Goal: Task Accomplishment & Management: Complete application form

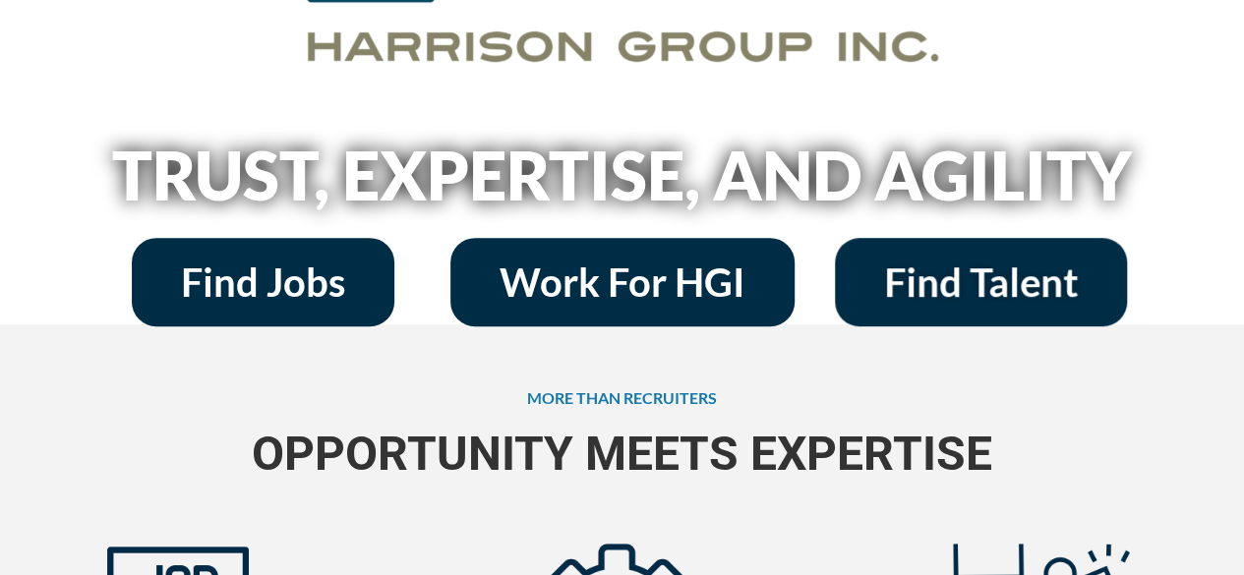
scroll to position [306, 0]
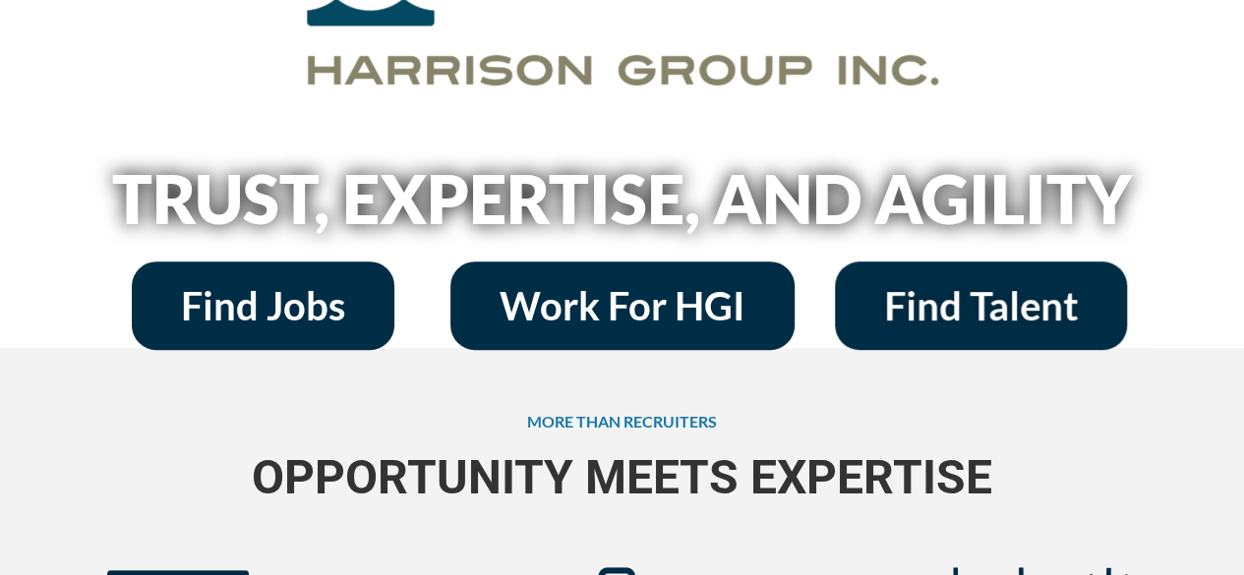
click at [328, 325] on span "Find Jobs" at bounding box center [263, 305] width 164 height 39
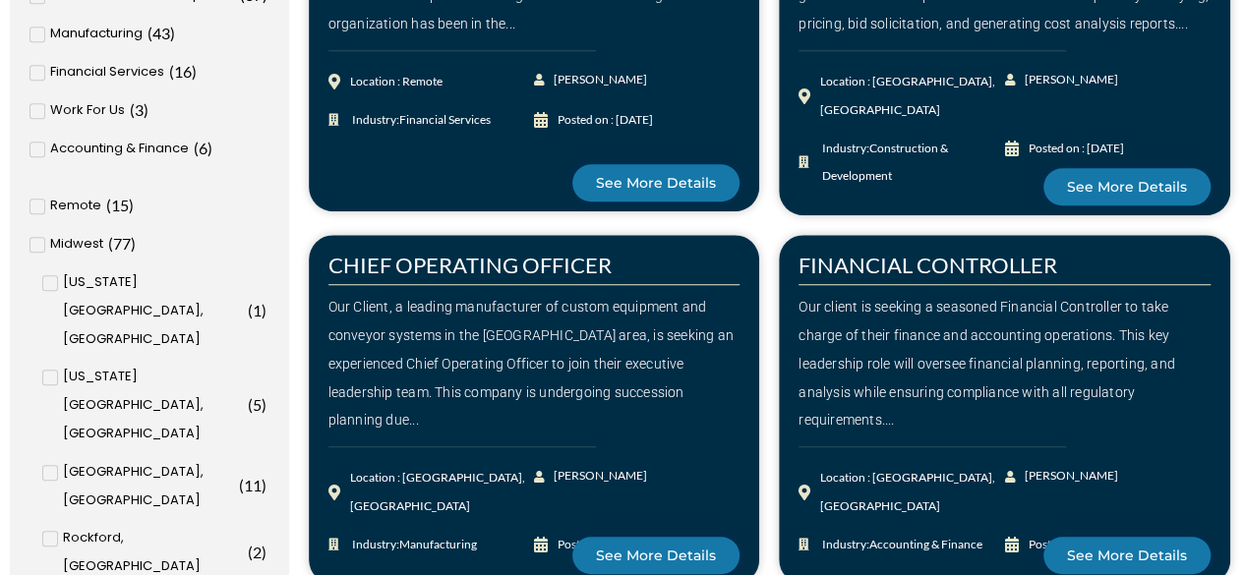
scroll to position [592, 0]
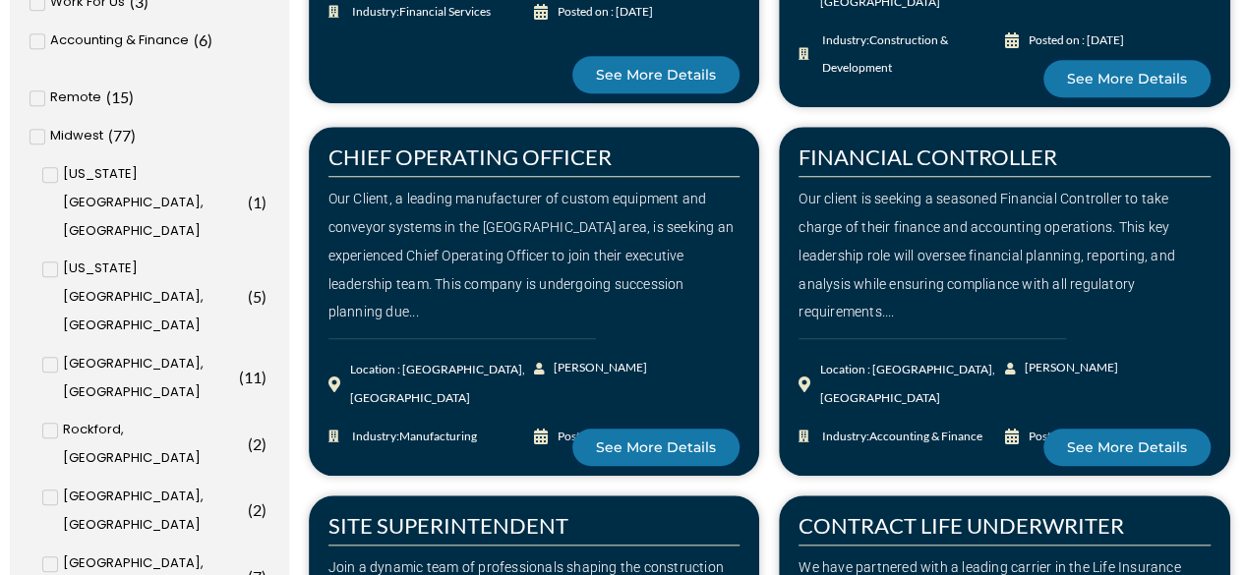
click at [0, 0] on input "[GEOGRAPHIC_DATA], [GEOGRAPHIC_DATA] ( 8 )" at bounding box center [0, 0] width 0 height 0
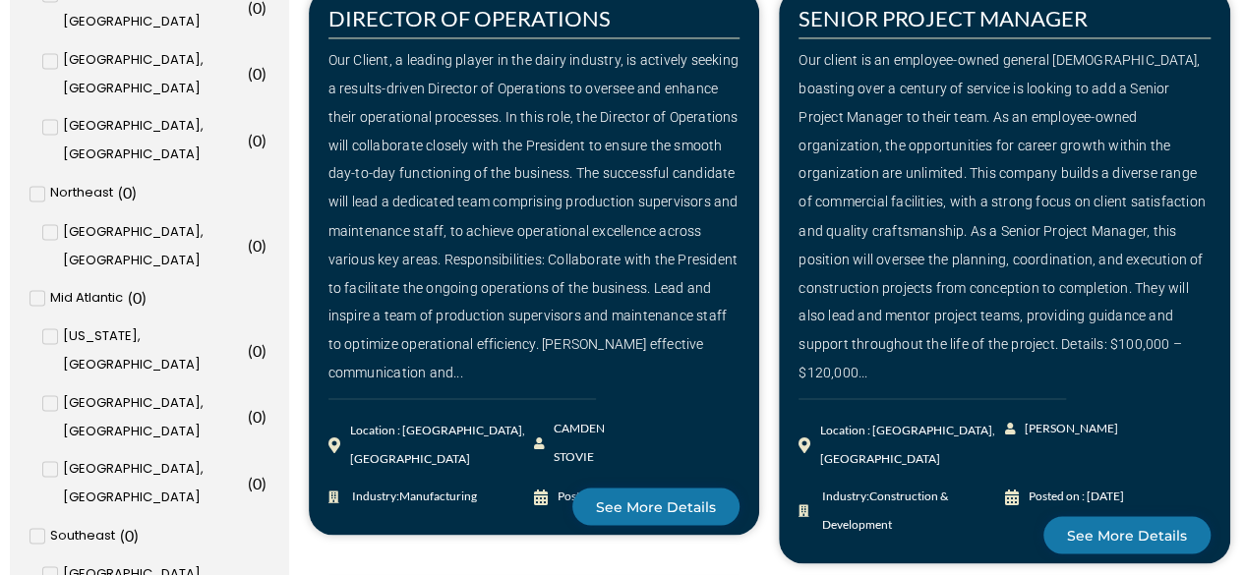
scroll to position [1655, 0]
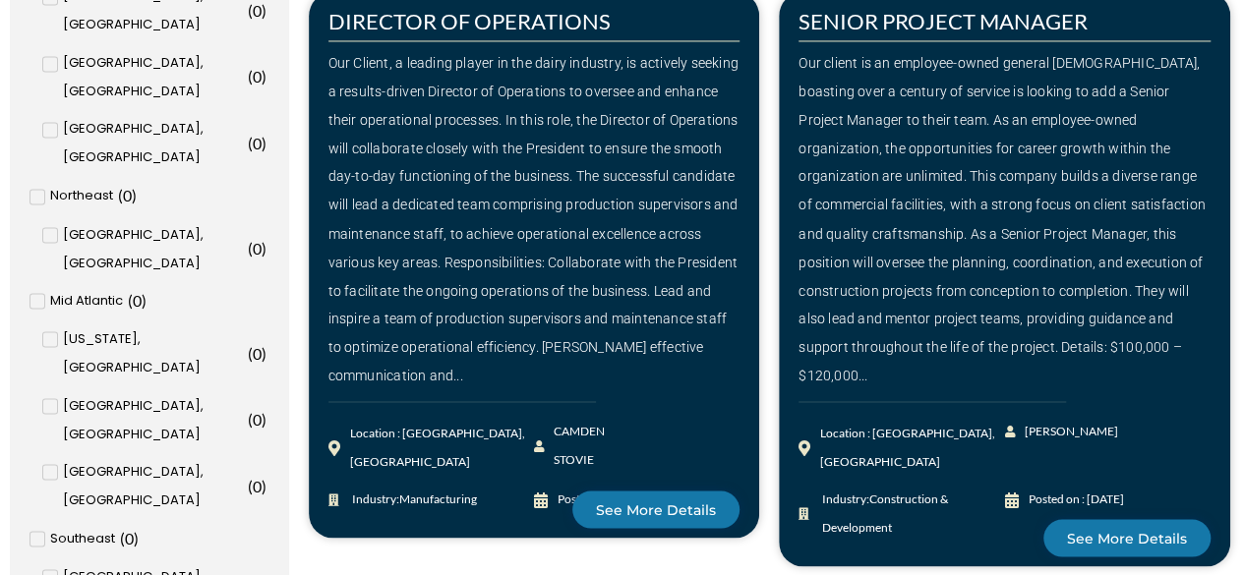
click at [541, 304] on div "Our Client, a leading player in the dairy industry, is actively seeking a resul…" at bounding box center [534, 219] width 412 height 340
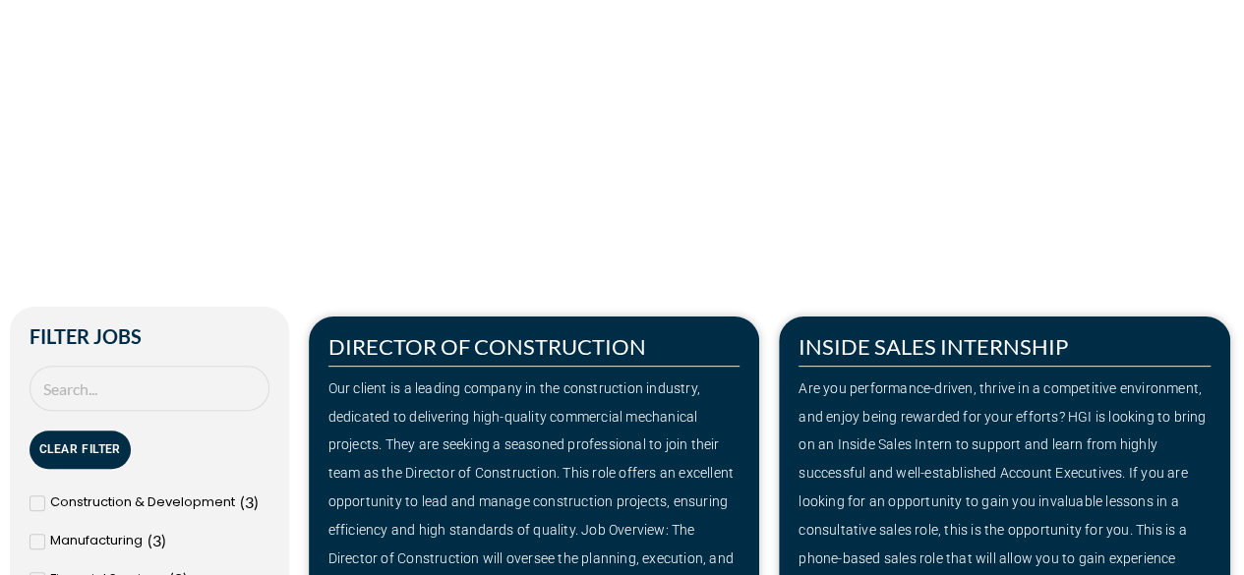
scroll to position [70, 0]
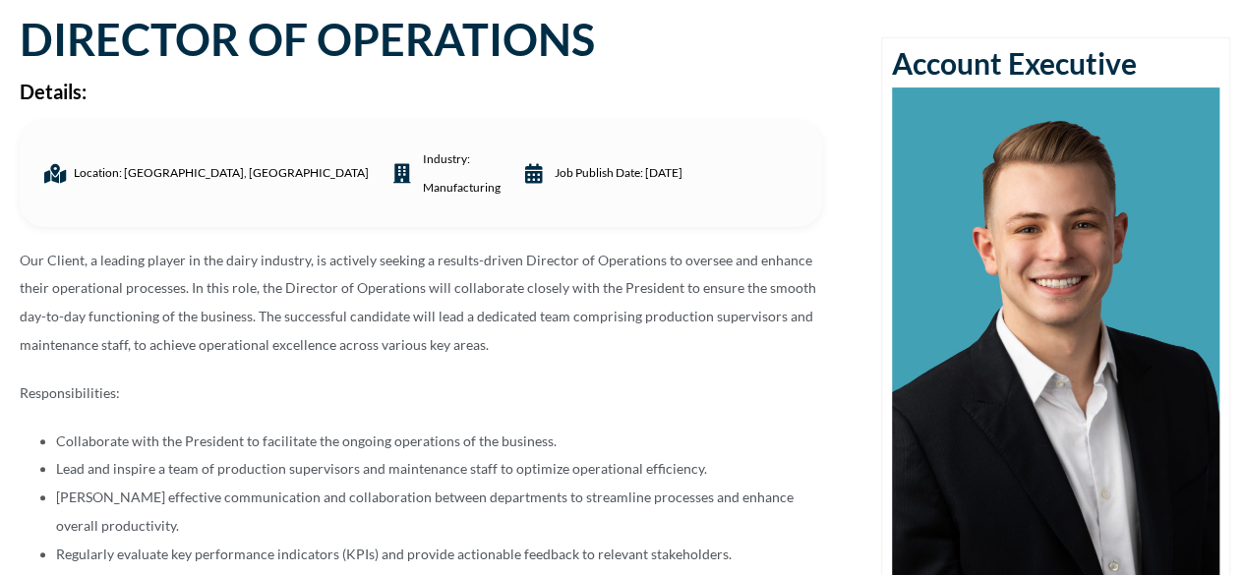
scroll to position [33, 0]
